Goal: Transaction & Acquisition: Purchase product/service

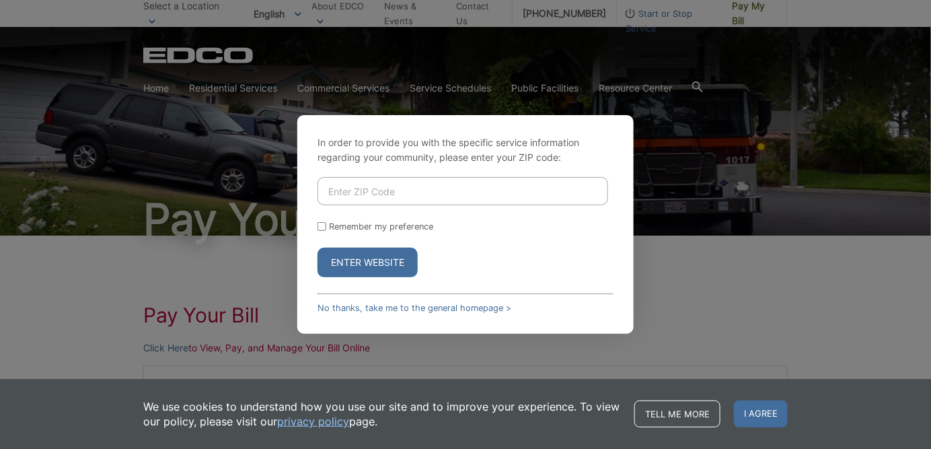
click at [372, 192] on input "Enter ZIP Code" at bounding box center [463, 191] width 291 height 28
type input "92021"
click at [326, 267] on button "Enter Website" at bounding box center [368, 263] width 100 height 30
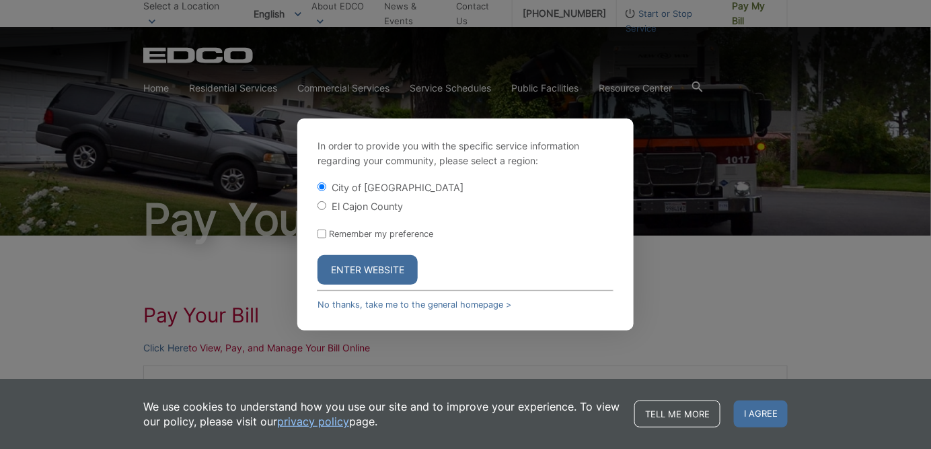
click at [378, 271] on button "Enter Website" at bounding box center [368, 270] width 100 height 30
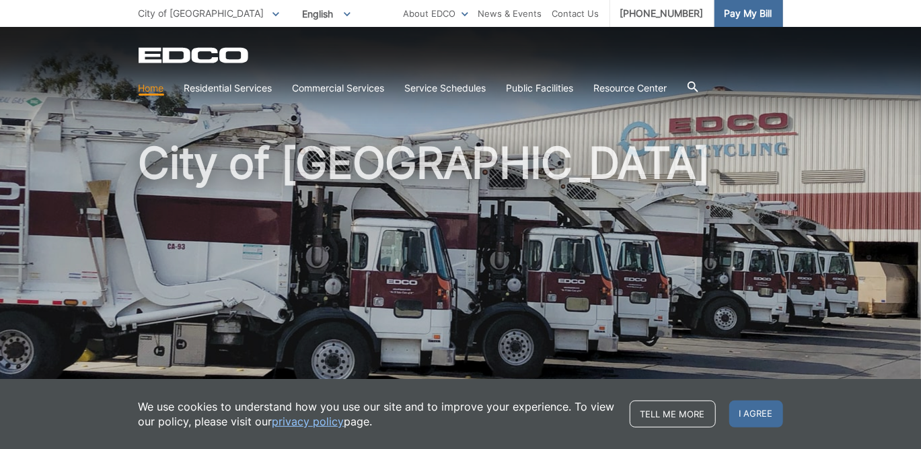
click at [738, 10] on span "Pay My Bill" at bounding box center [749, 13] width 48 height 15
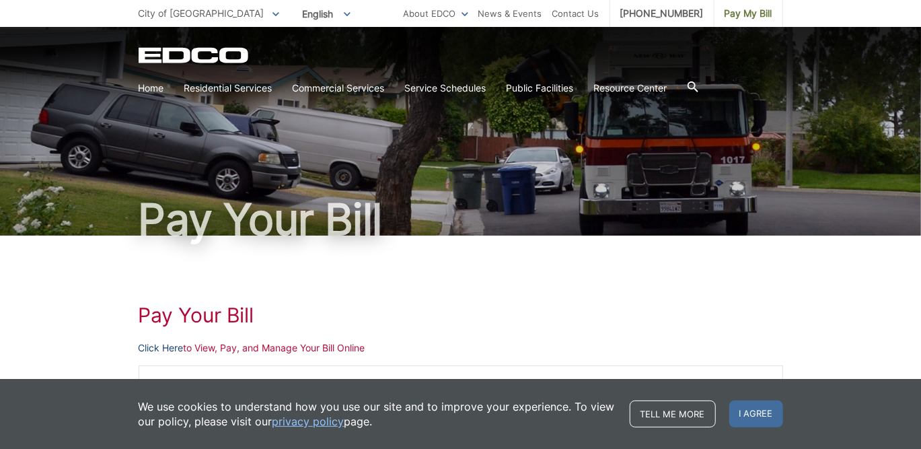
click at [168, 345] on link "Click Here" at bounding box center [161, 348] width 45 height 15
